Goal: Task Accomplishment & Management: Manage account settings

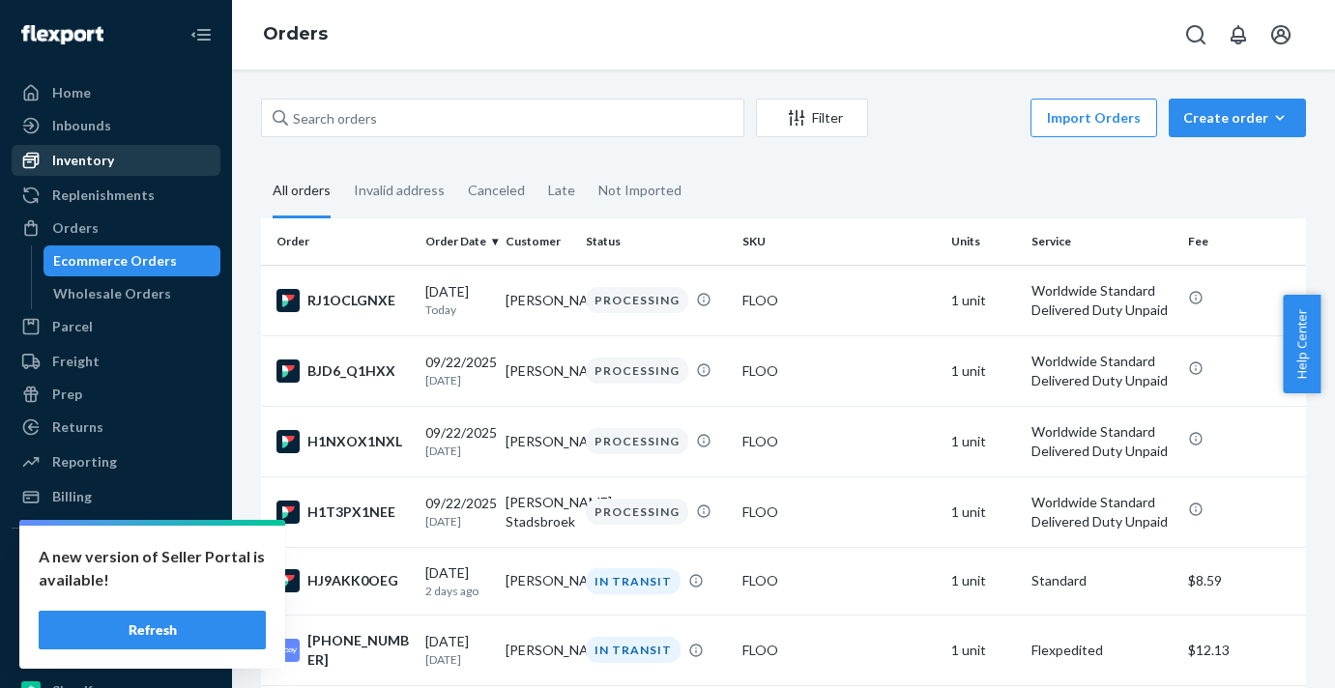
click at [144, 153] on div "Inventory" at bounding box center [116, 160] width 205 height 27
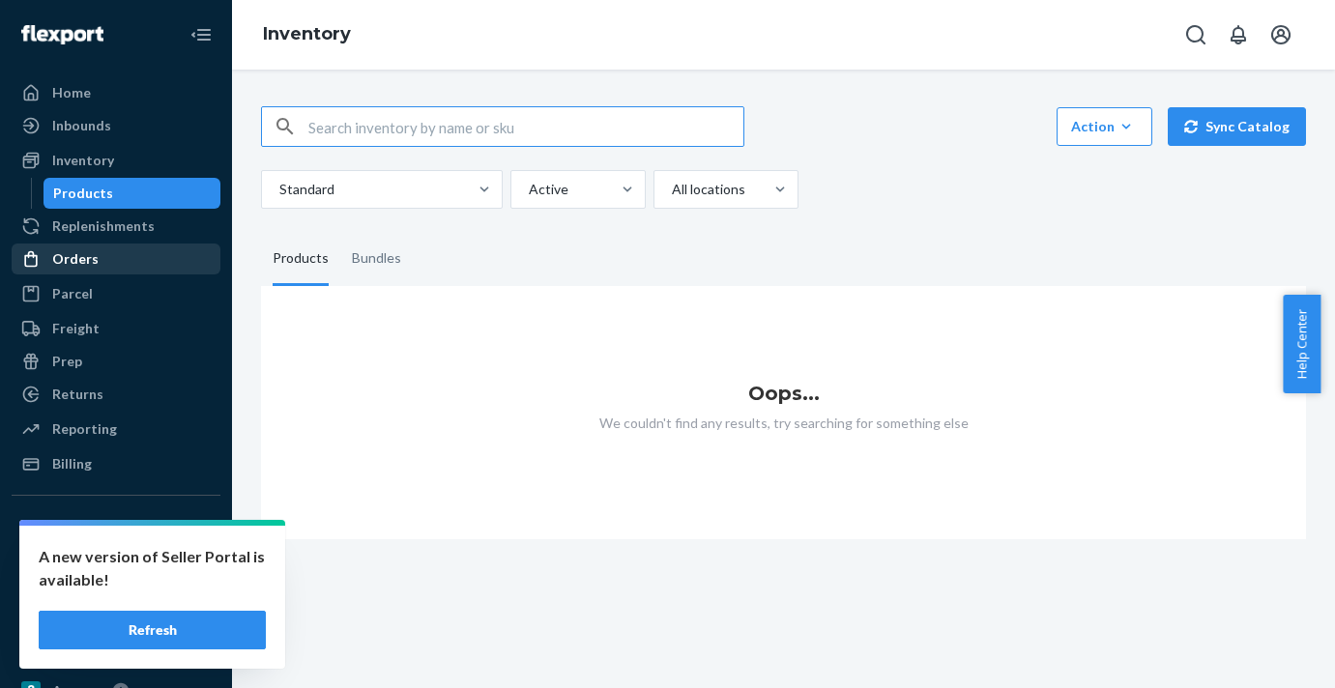
click at [113, 249] on div "Orders" at bounding box center [116, 259] width 205 height 27
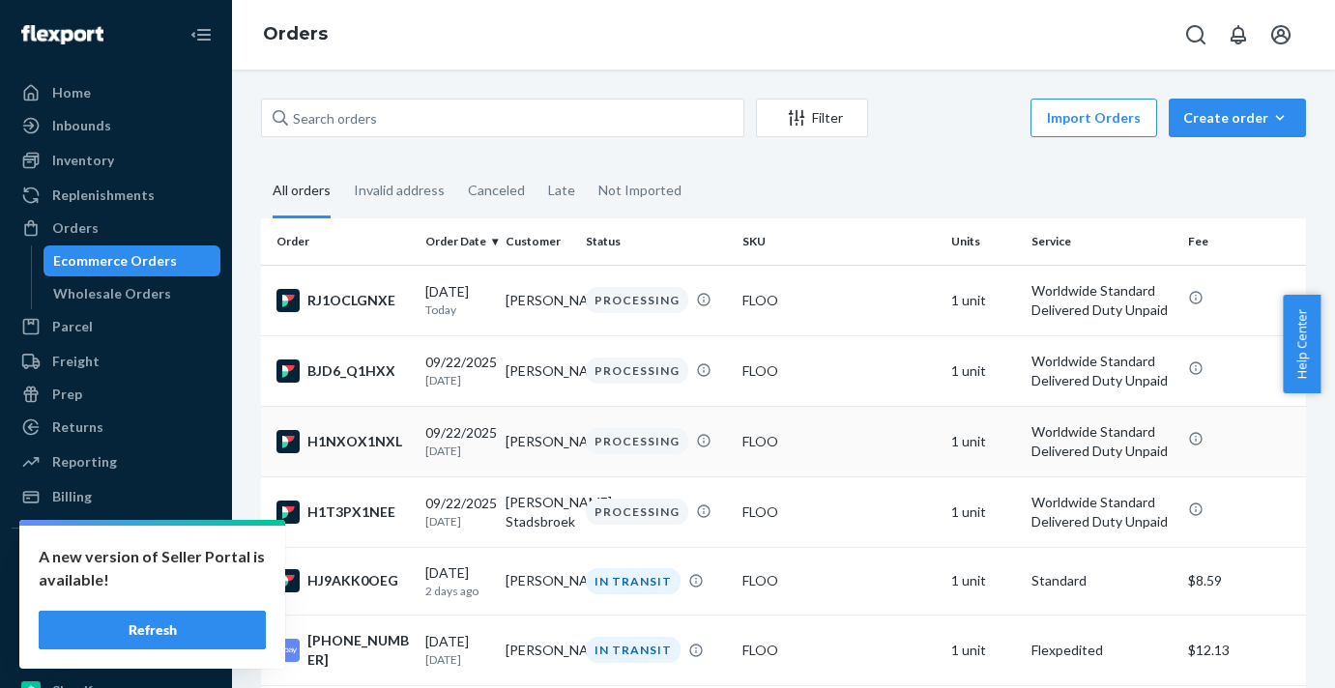
click at [377, 453] on div "H1NXOX1NXL" at bounding box center [342, 441] width 133 height 23
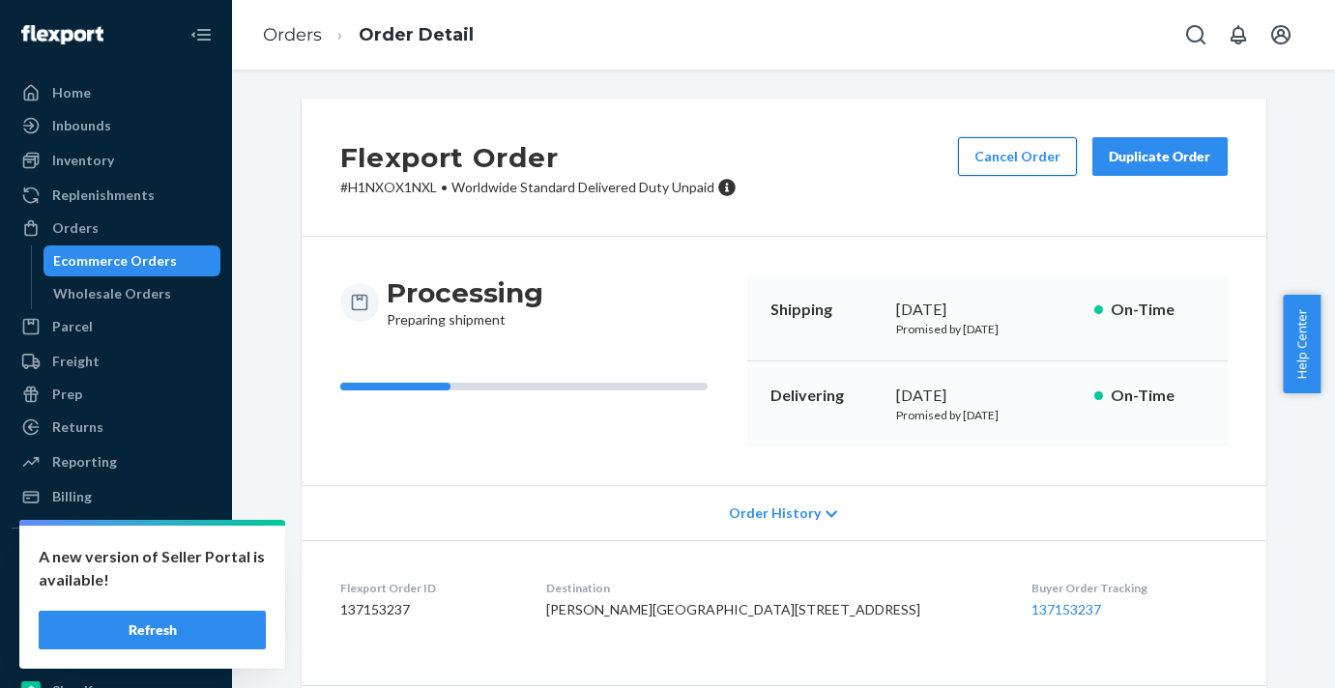
click at [1023, 153] on button "Cancel Order" at bounding box center [1017, 156] width 119 height 39
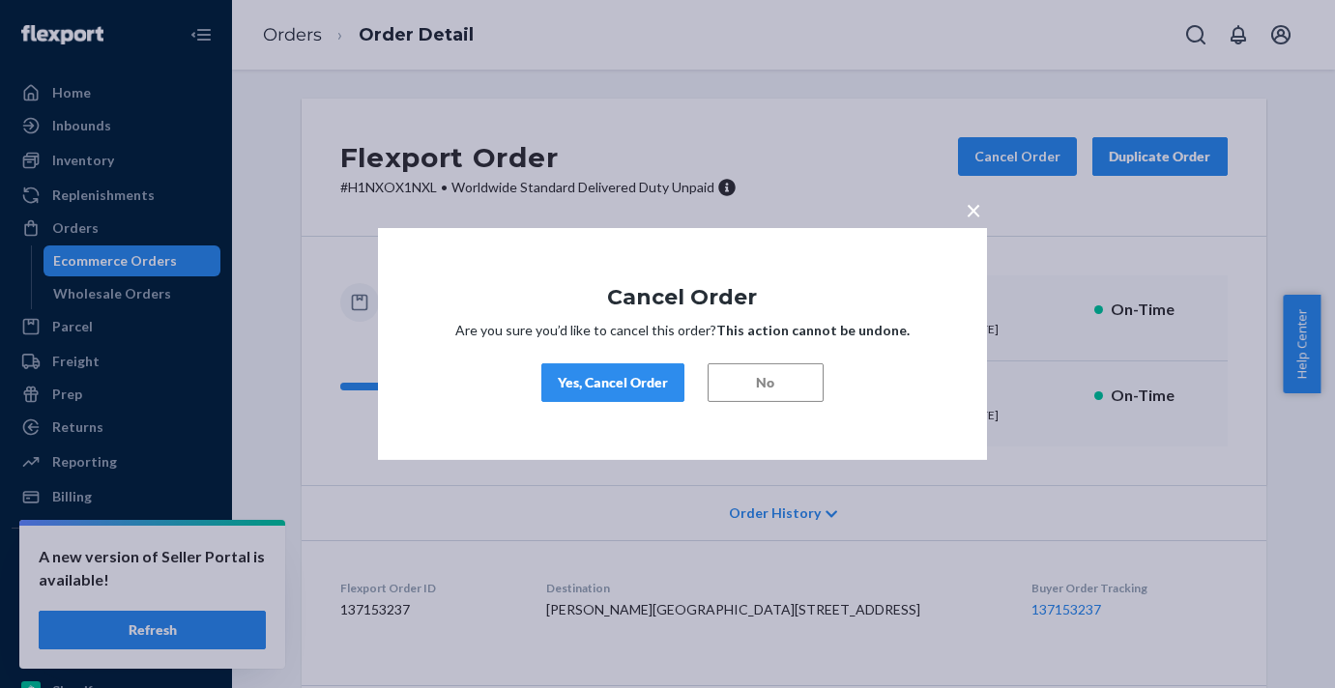
click at [643, 387] on div "Yes, Cancel Order" at bounding box center [613, 382] width 110 height 19
